Goal: Task Accomplishment & Management: Manage account settings

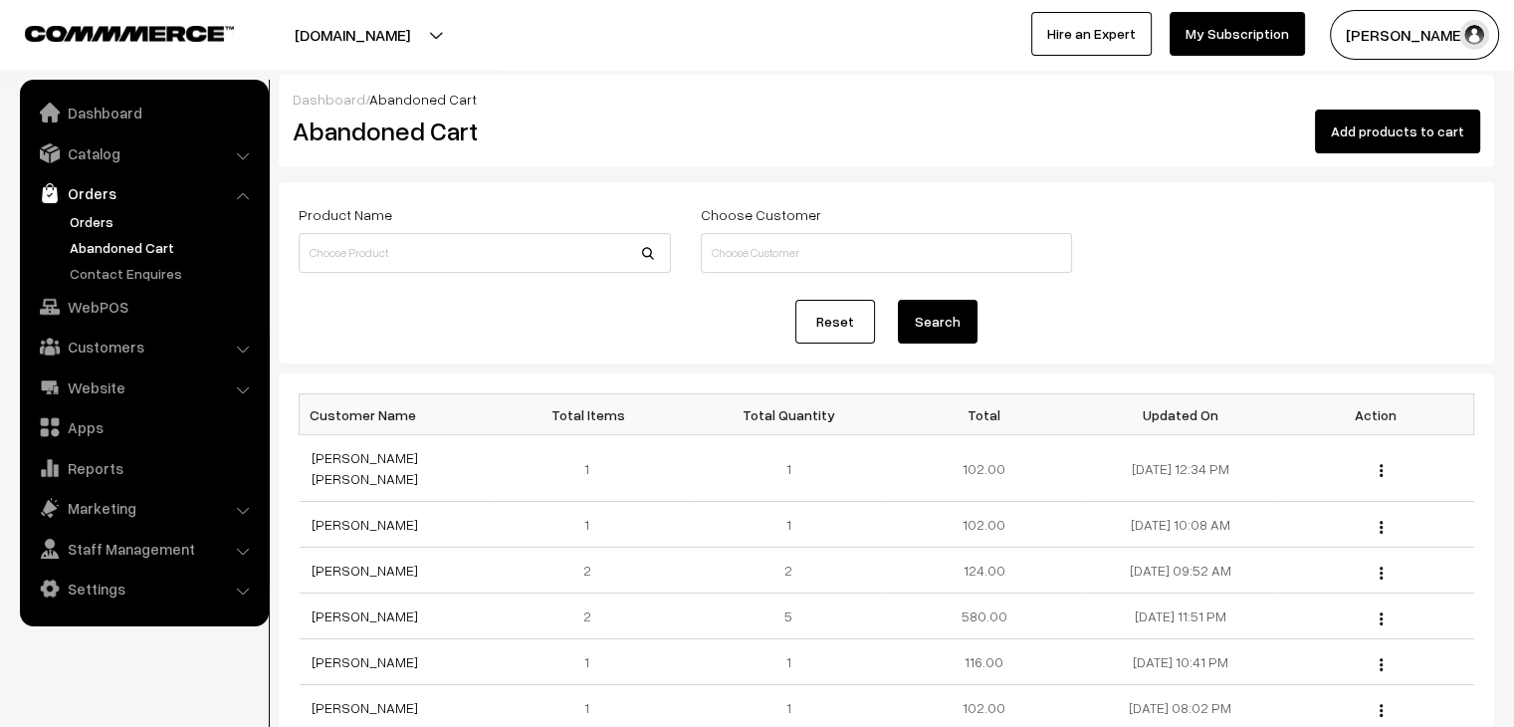
click at [88, 223] on link "Orders" at bounding box center [163, 221] width 197 height 21
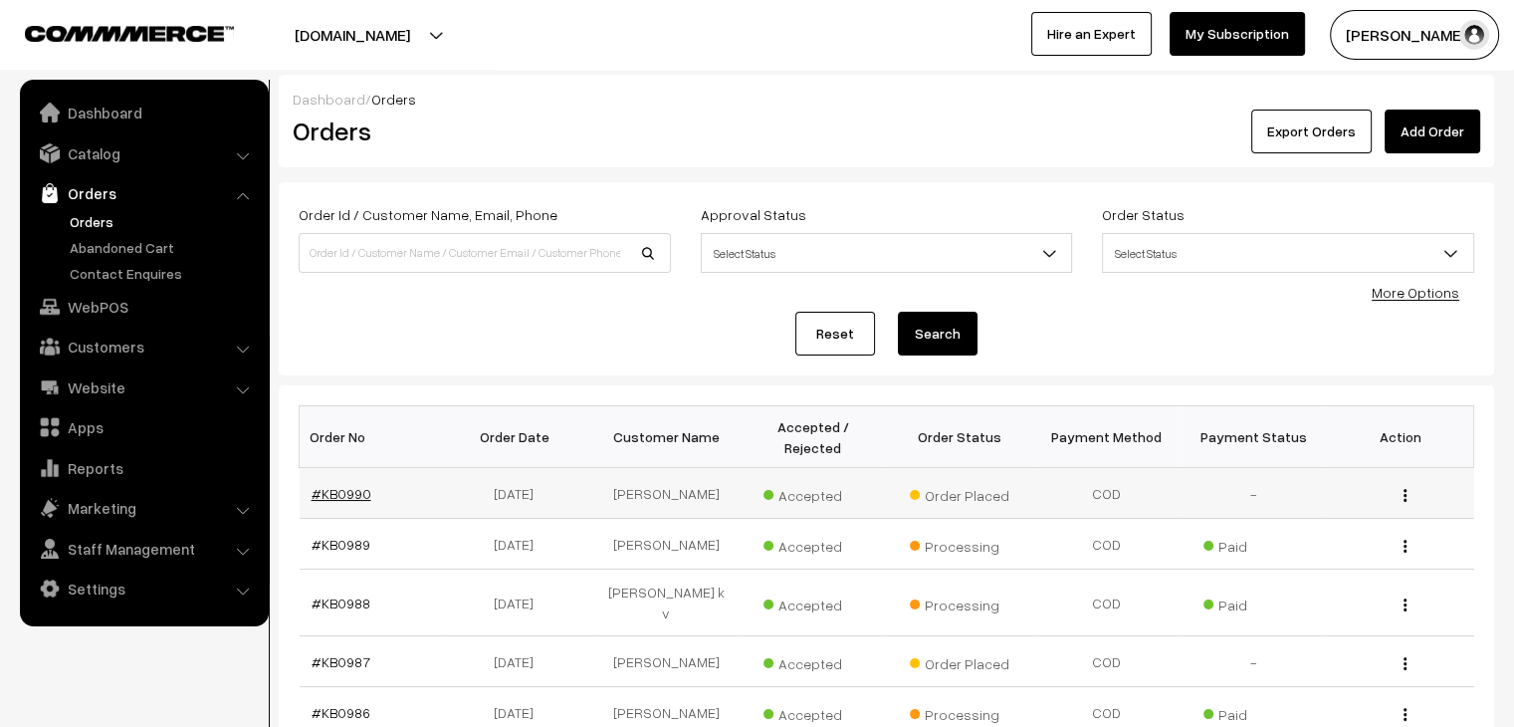
click at [346, 485] on link "#KB0990" at bounding box center [342, 493] width 60 height 17
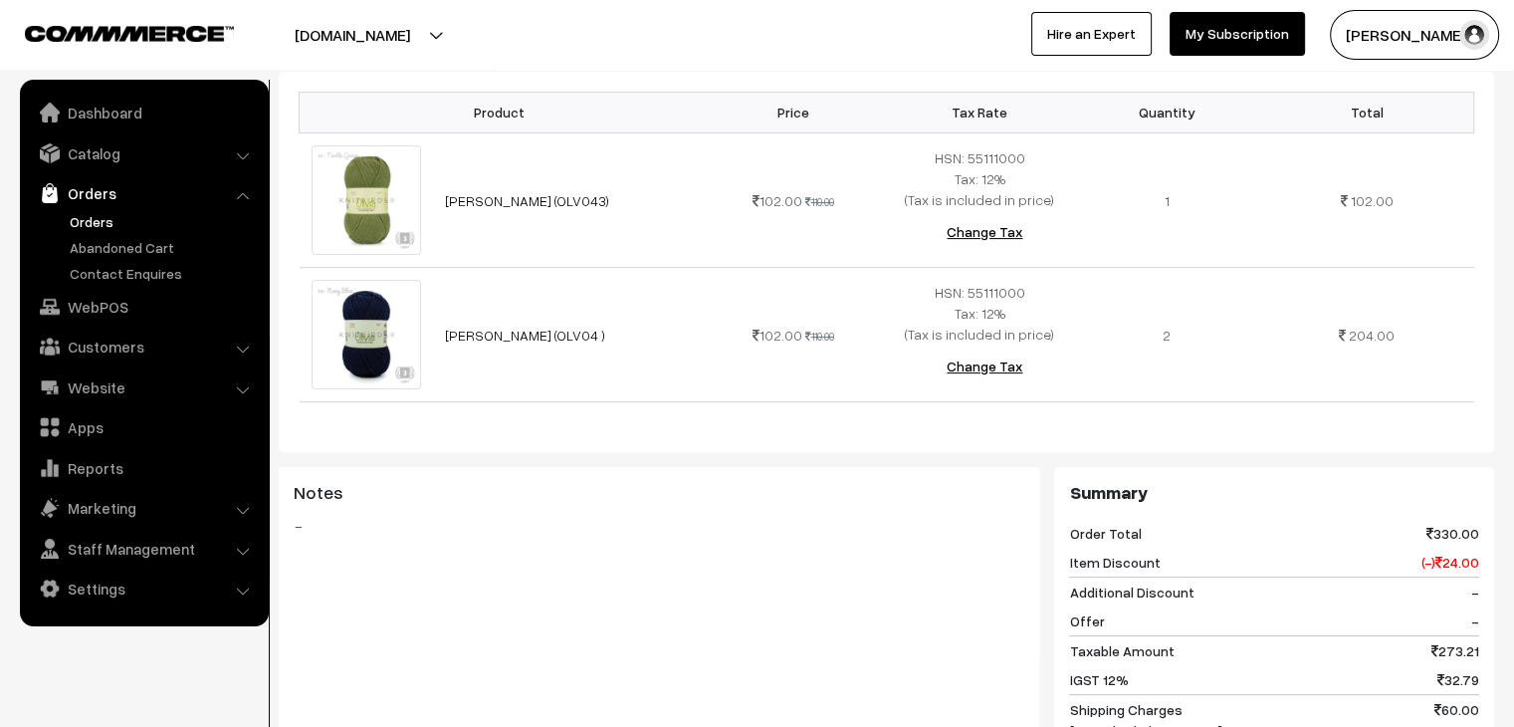
scroll to position [896, 0]
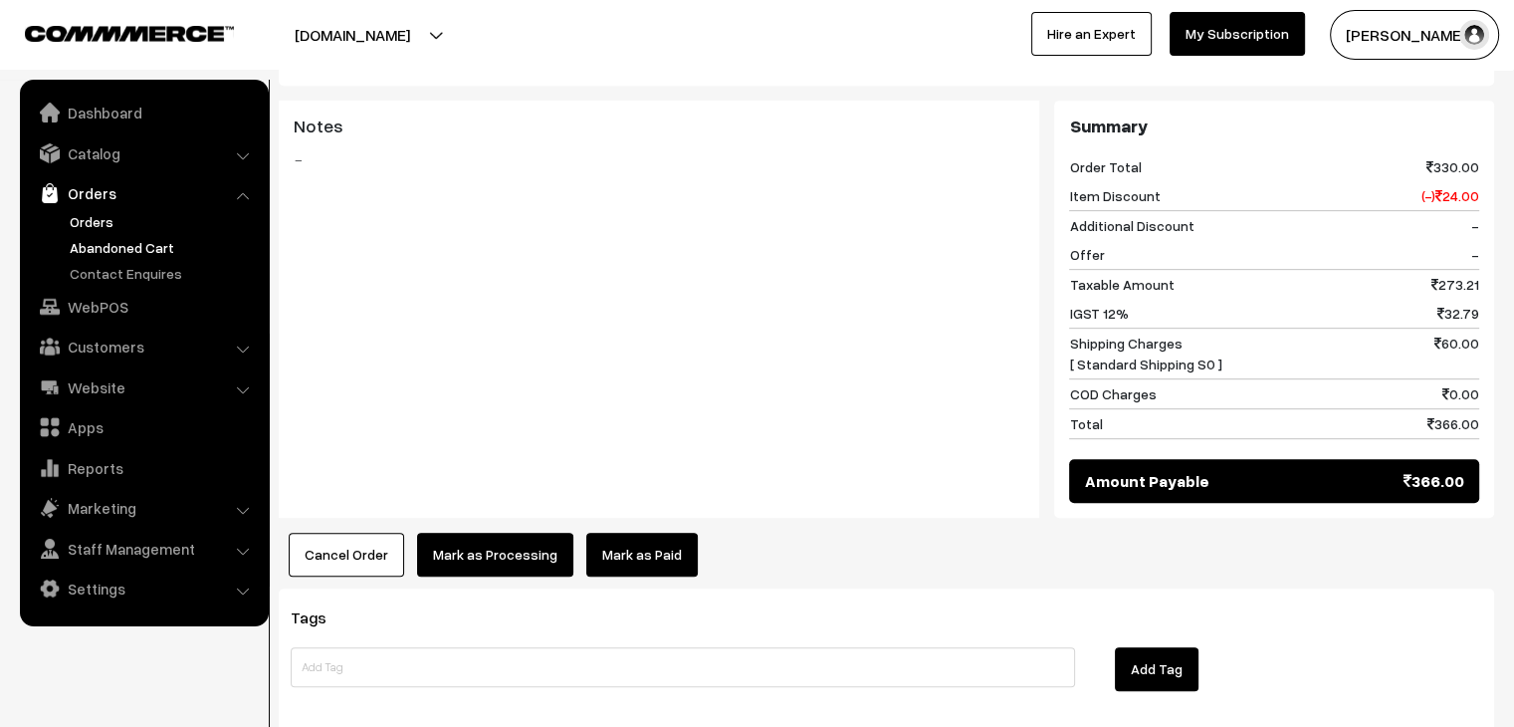
click at [159, 239] on link "Abandoned Cart" at bounding box center [163, 247] width 197 height 21
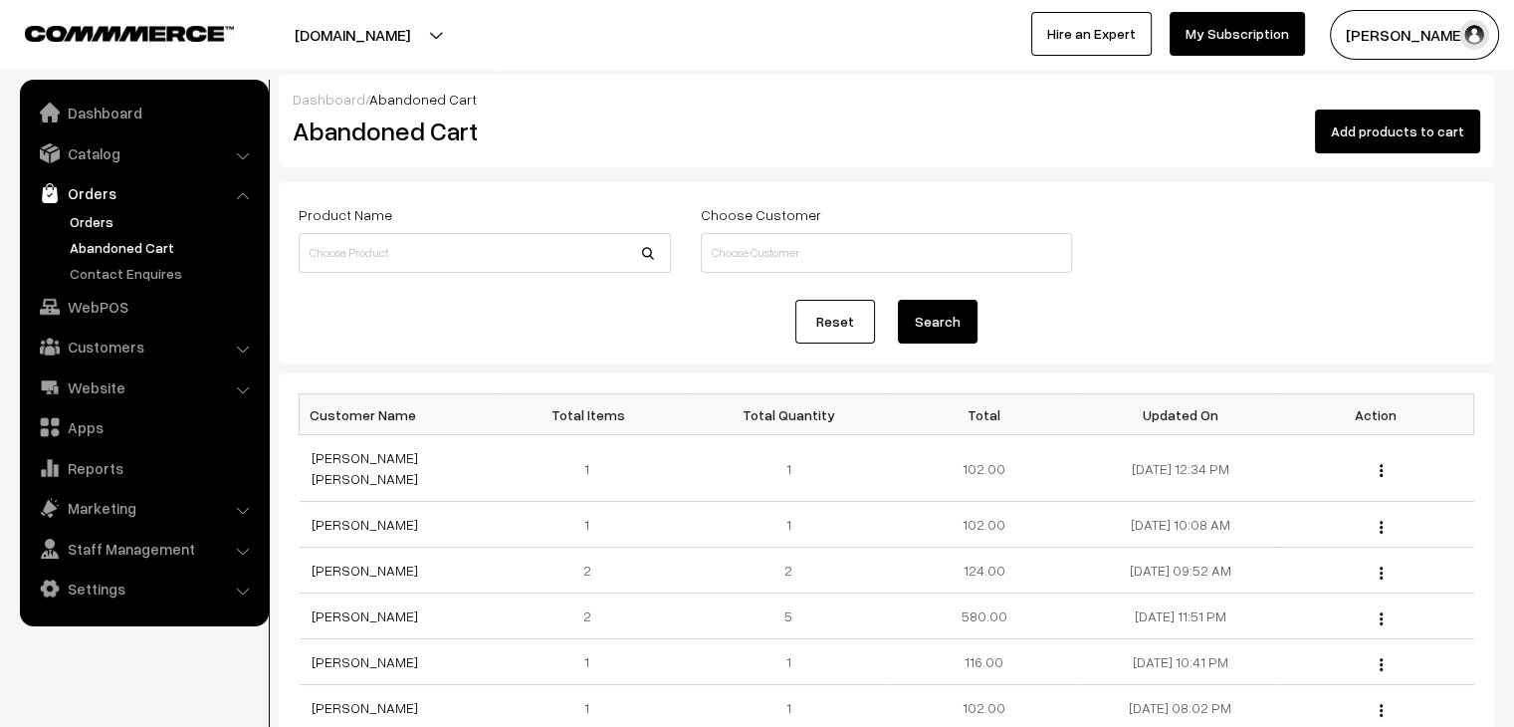
click at [93, 216] on link "Orders" at bounding box center [163, 221] width 197 height 21
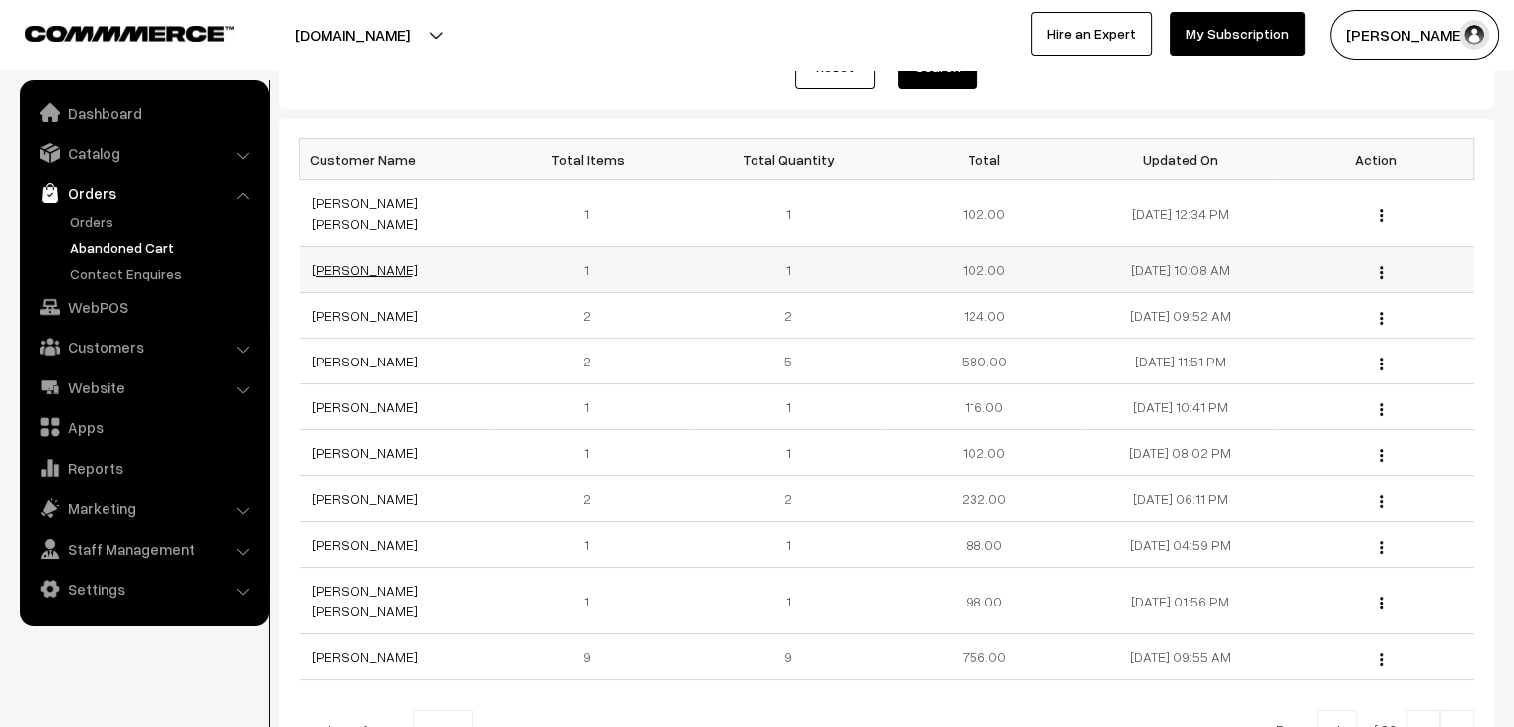
scroll to position [299, 0]
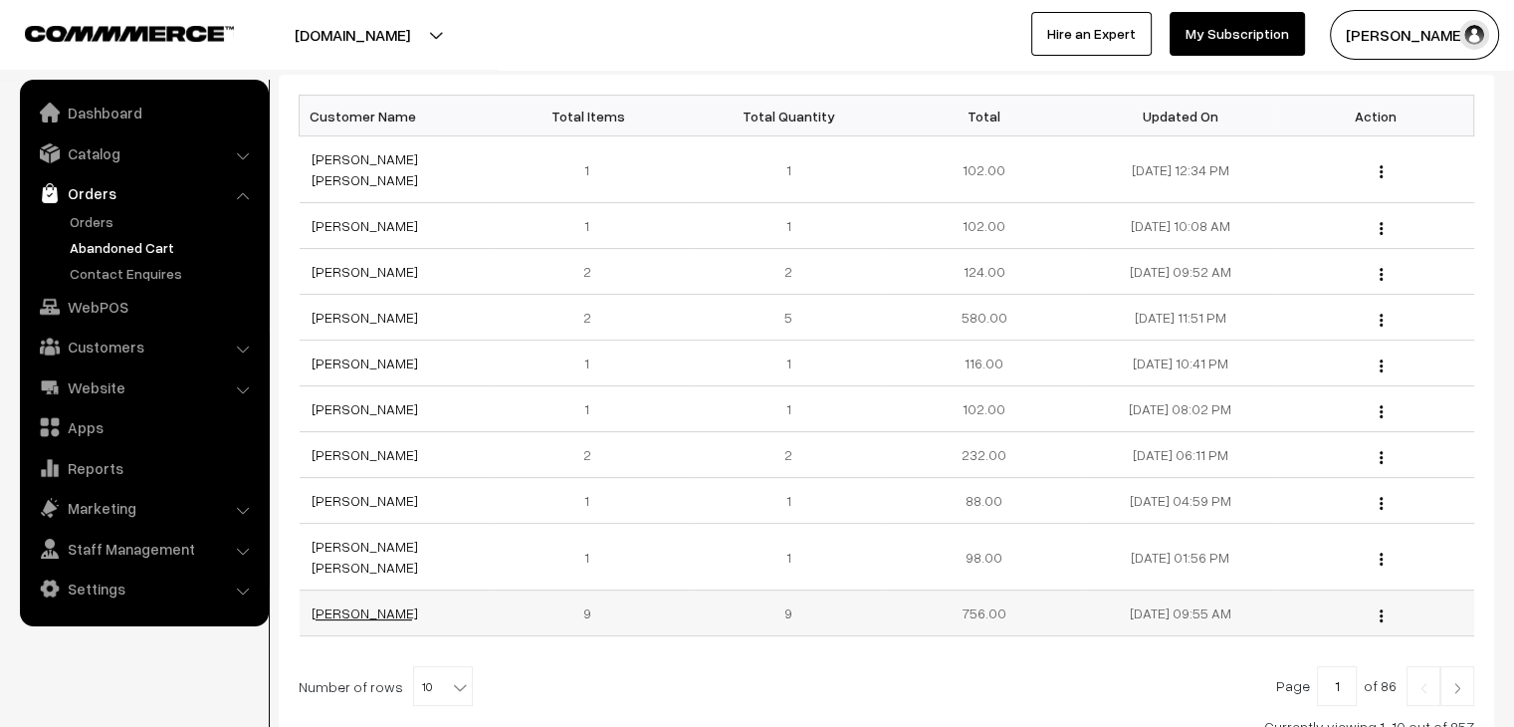
click at [369, 604] on link "Hemalatha Dhanusri" at bounding box center [365, 612] width 107 height 17
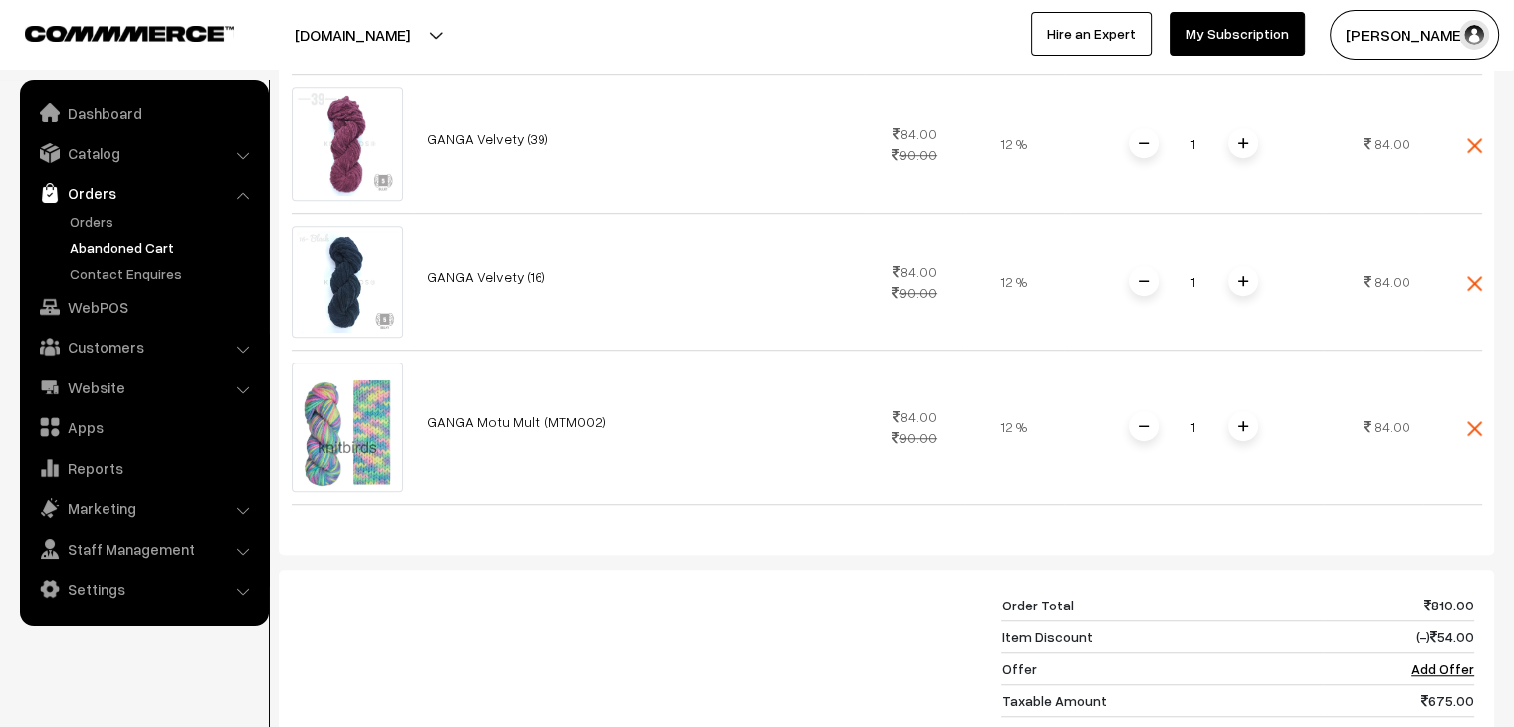
scroll to position [1294, 0]
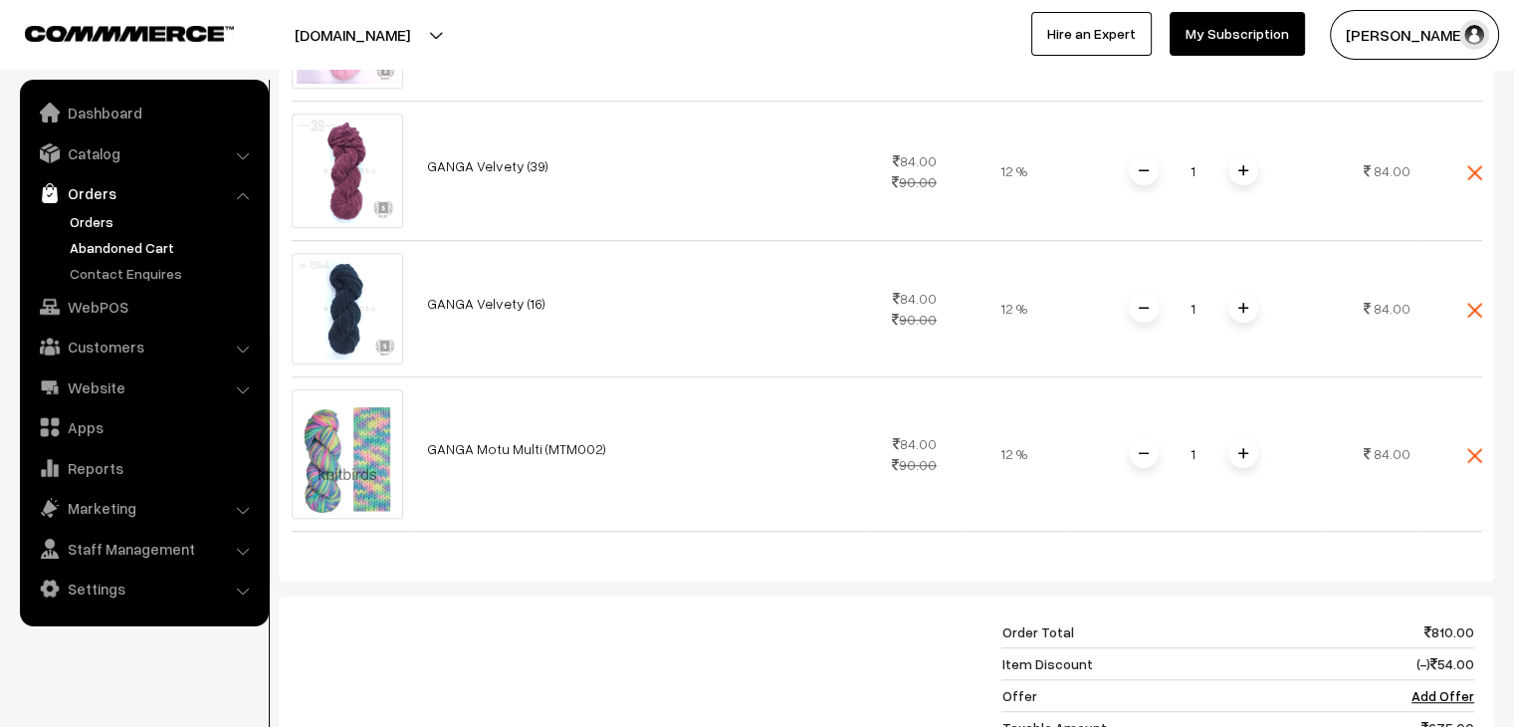
click at [71, 226] on link "Orders" at bounding box center [163, 221] width 197 height 21
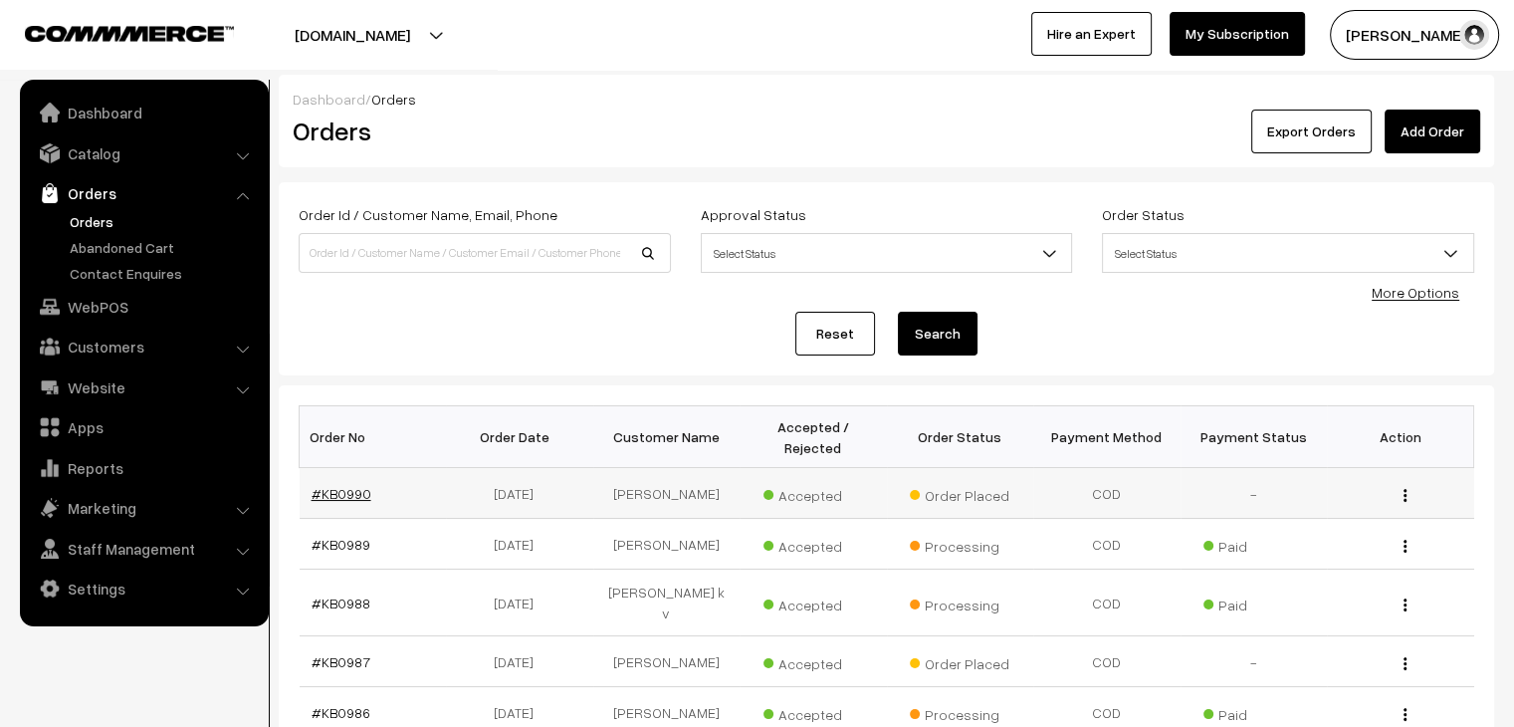
click at [325, 485] on link "#KB0990" at bounding box center [342, 493] width 60 height 17
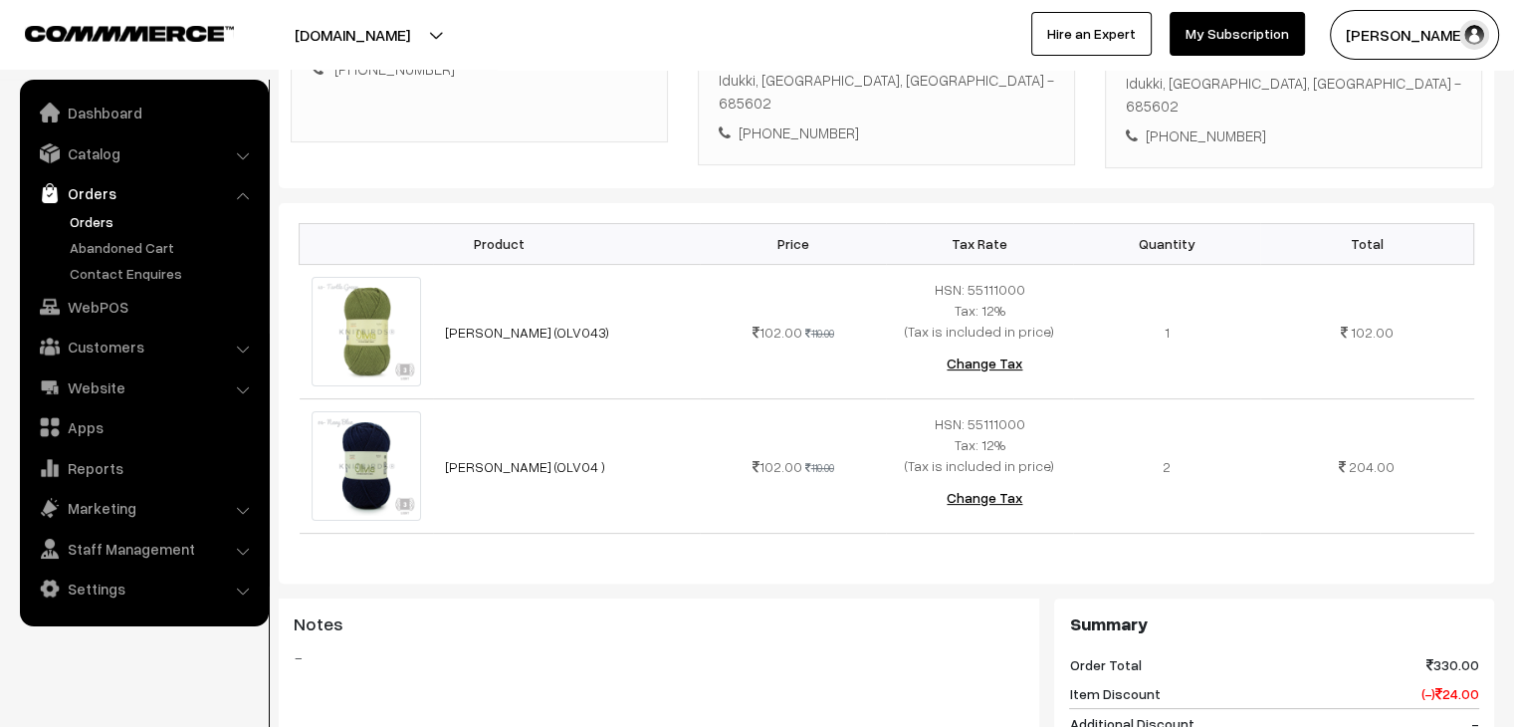
click at [96, 213] on link "Orders" at bounding box center [163, 221] width 197 height 21
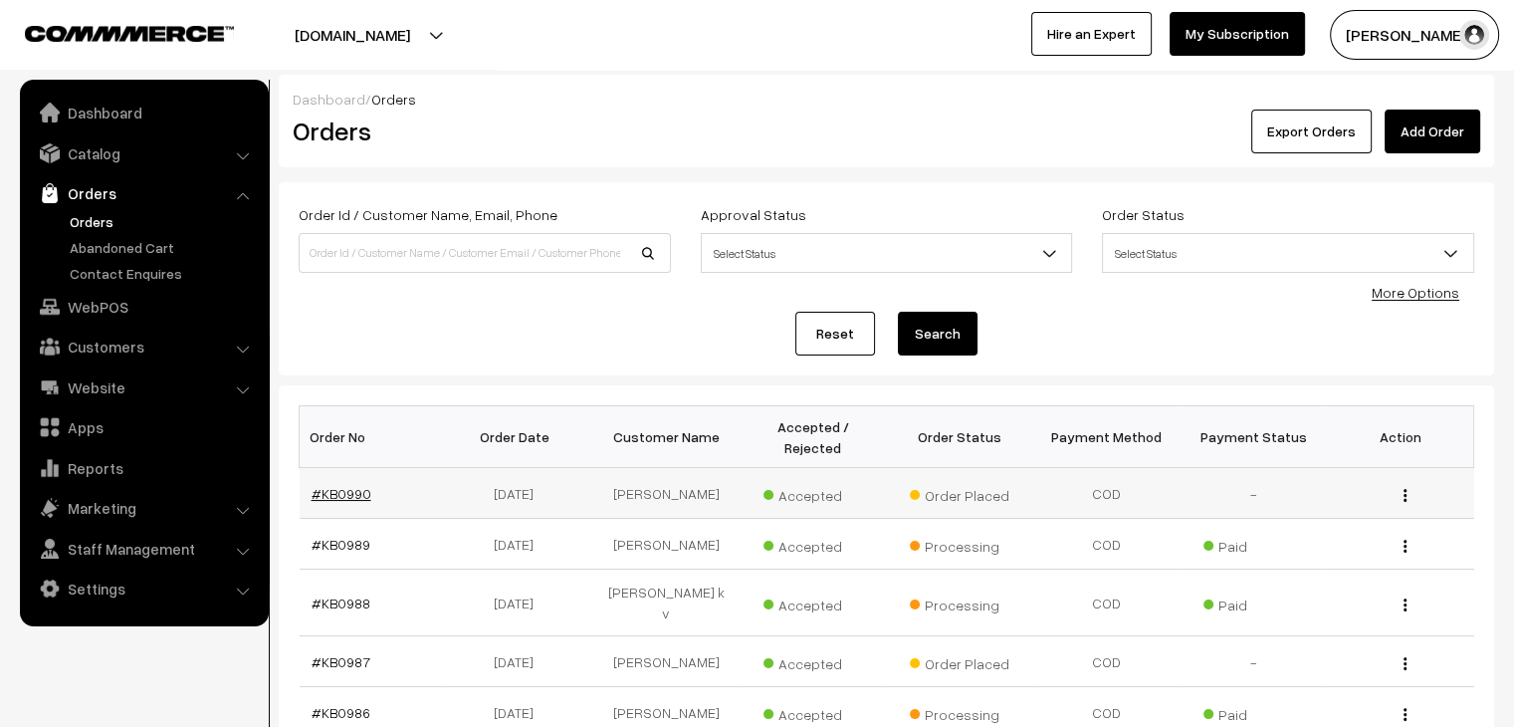
click at [341, 485] on link "#KB0990" at bounding box center [342, 493] width 60 height 17
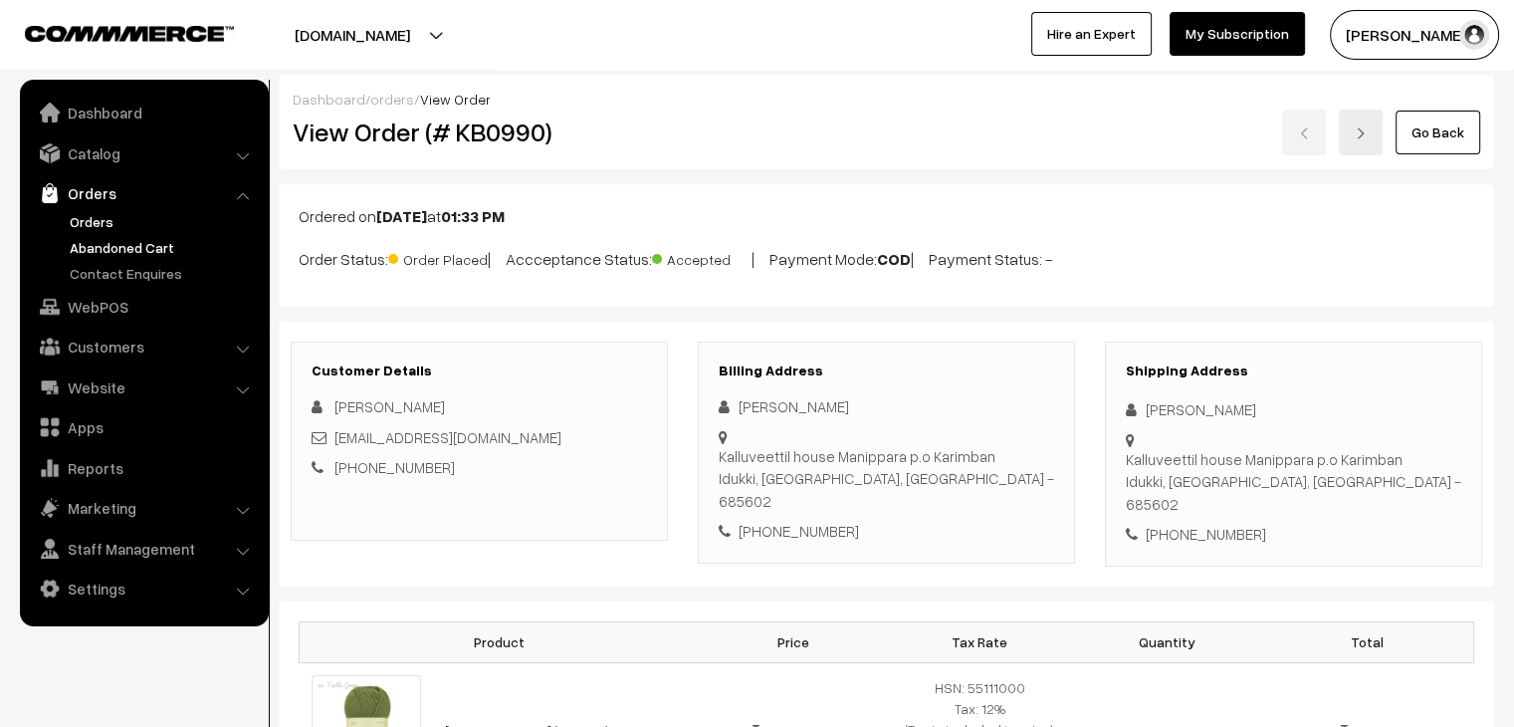
click at [122, 252] on link "Abandoned Cart" at bounding box center [163, 247] width 197 height 21
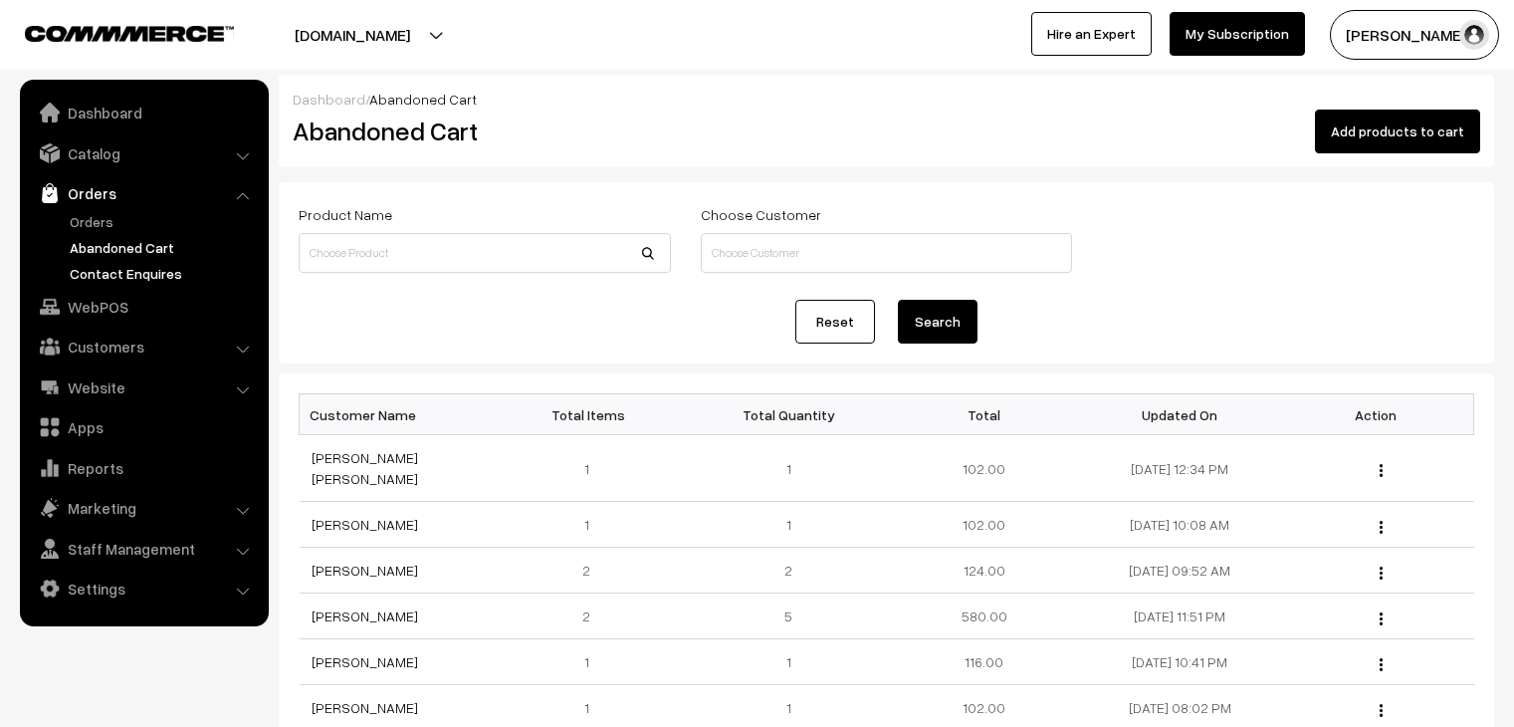
click at [76, 228] on link "Orders" at bounding box center [163, 221] width 197 height 21
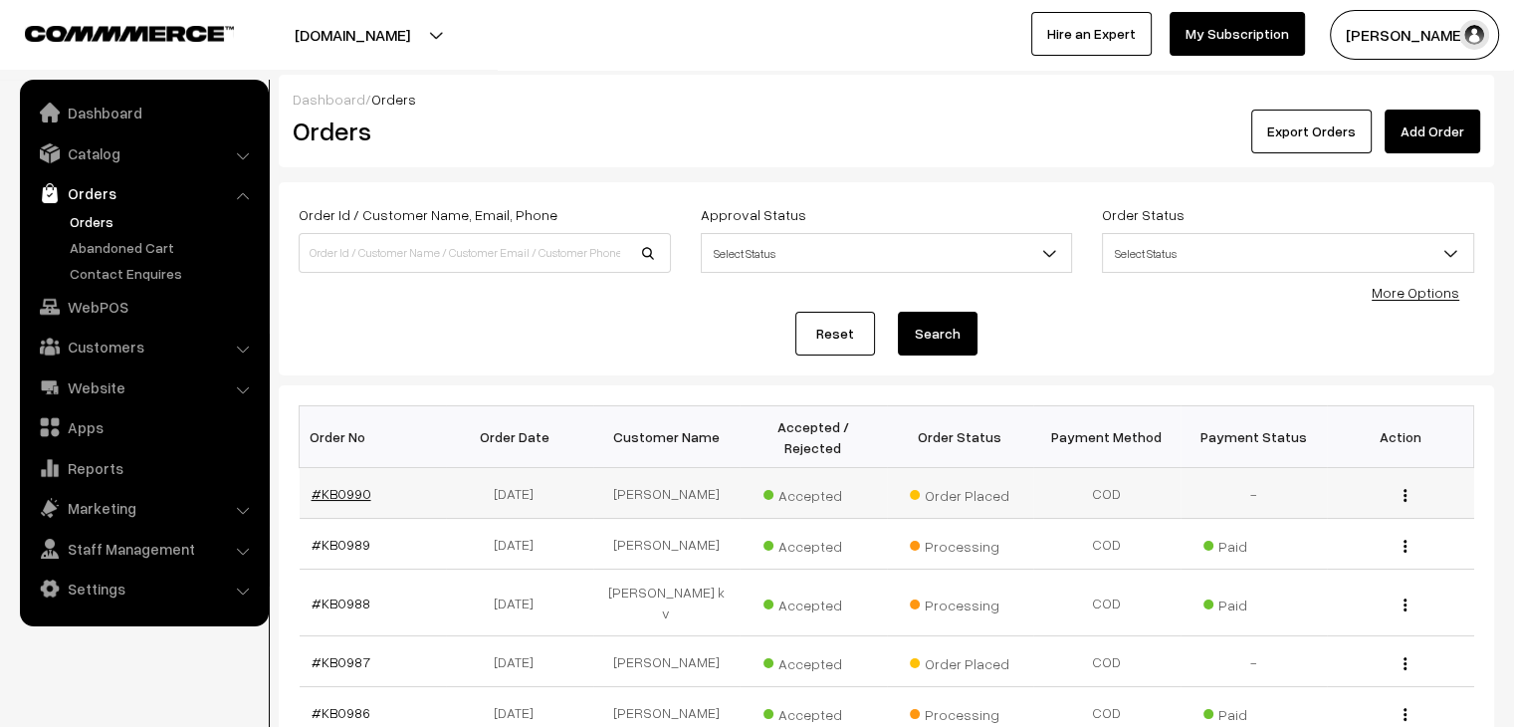
click at [326, 485] on link "#KB0990" at bounding box center [342, 493] width 60 height 17
